Goal: Transaction & Acquisition: Download file/media

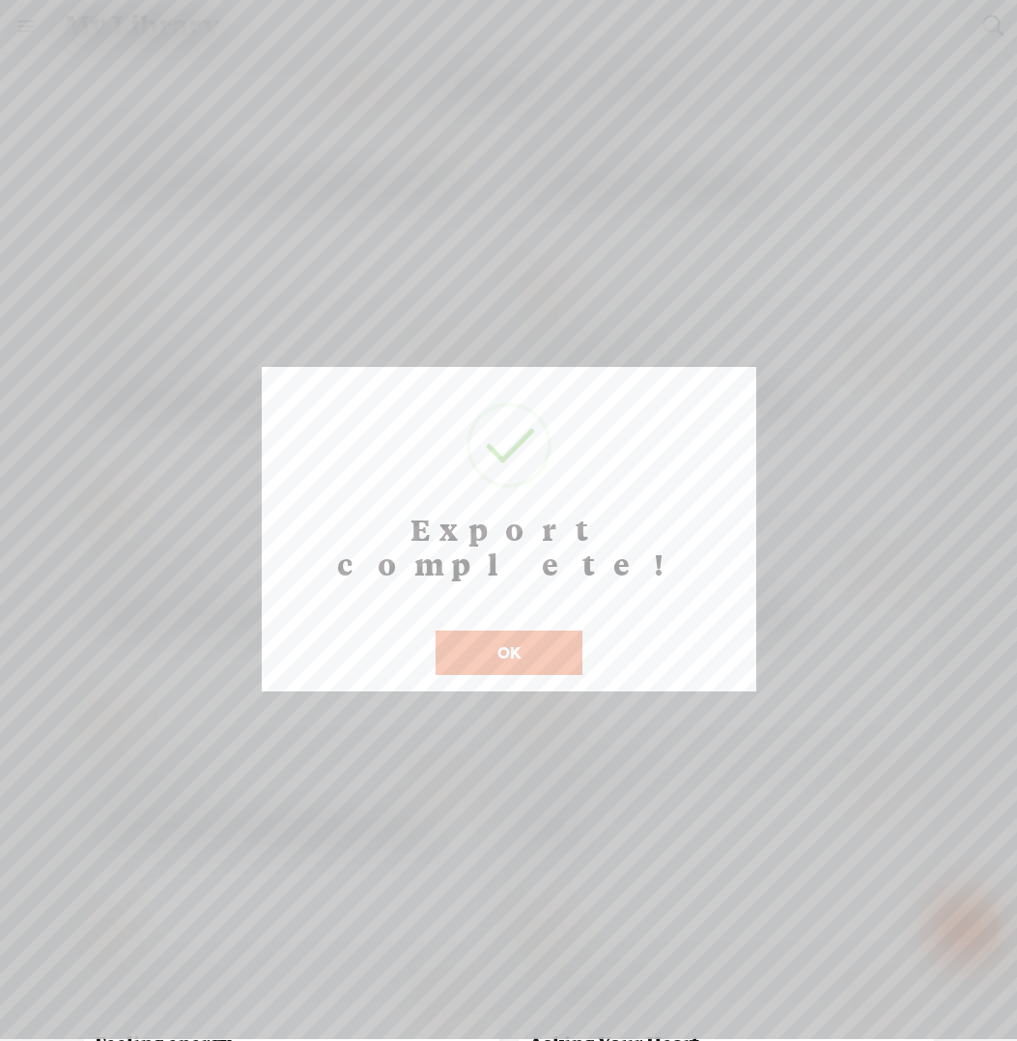
click at [562, 630] on button "OK" at bounding box center [508, 652] width 147 height 44
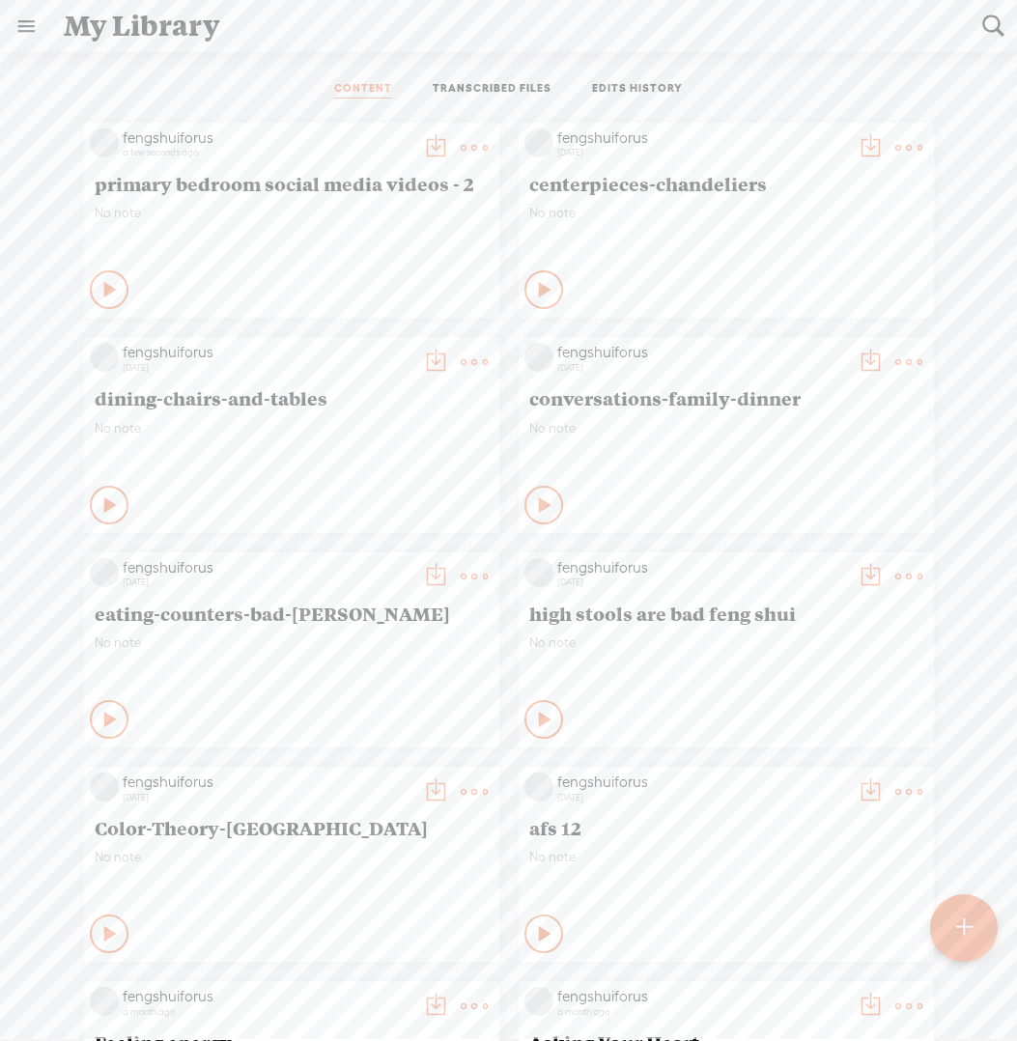
click at [422, 142] on t at bounding box center [435, 147] width 27 height 27
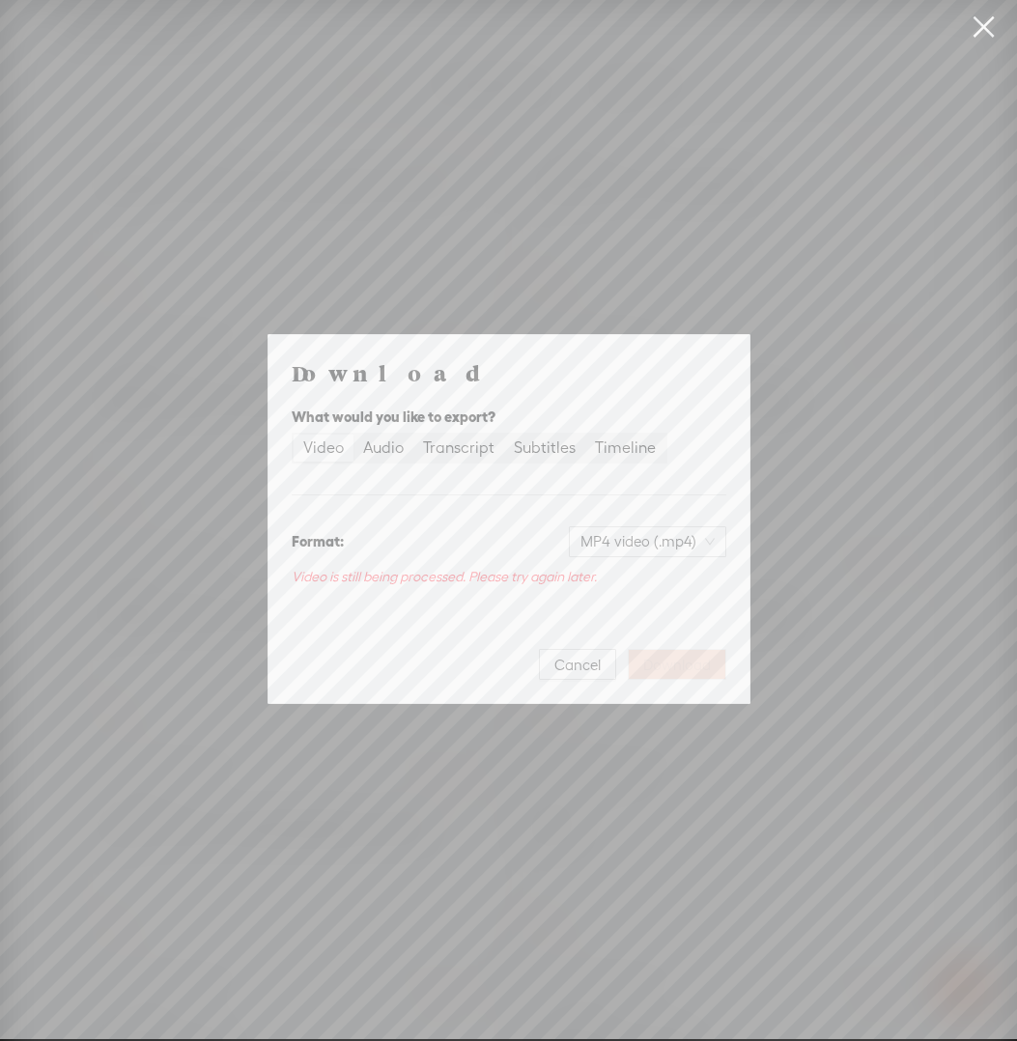
click at [321, 439] on div "Video" at bounding box center [323, 447] width 41 height 27
click at [293, 434] on input "Video" at bounding box center [293, 434] width 0 height 0
click at [568, 661] on span "Cancel" at bounding box center [577, 665] width 46 height 19
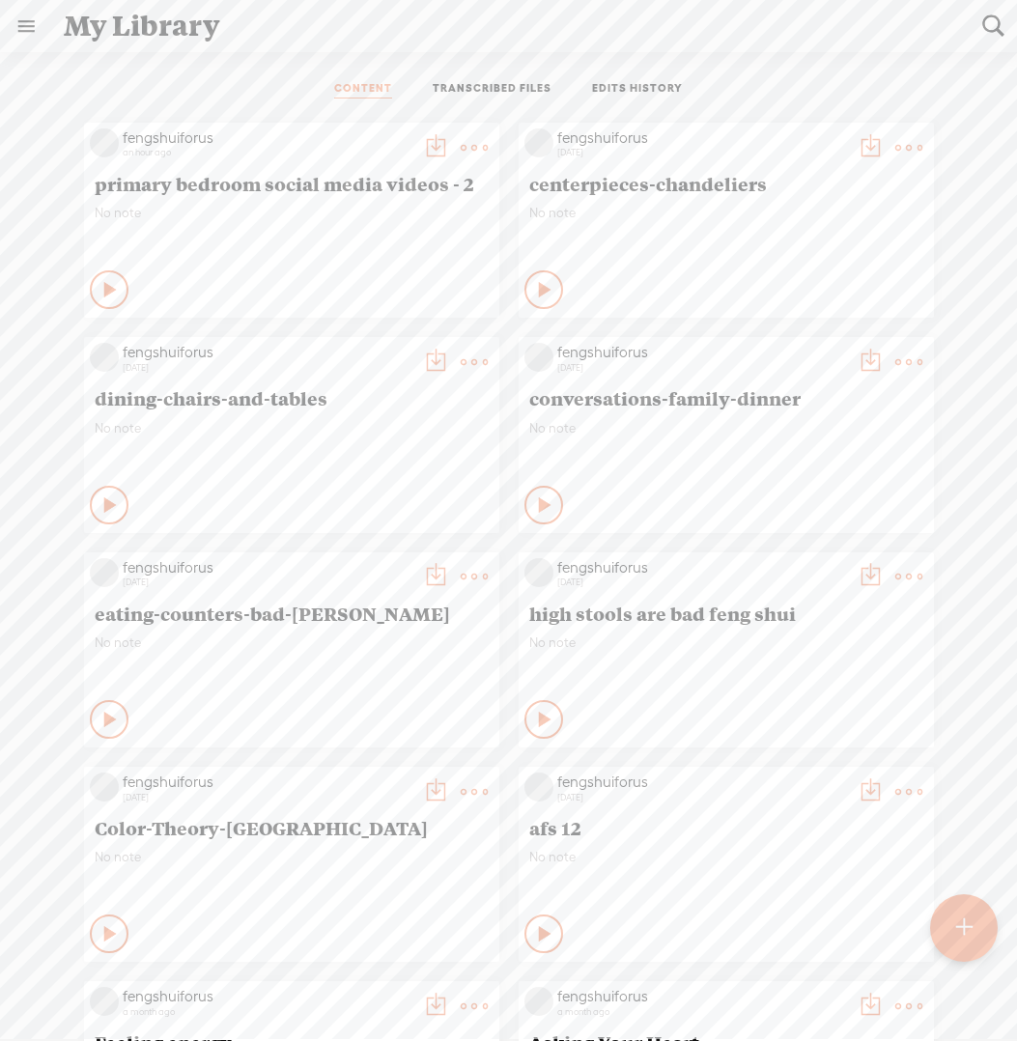
click at [422, 144] on t at bounding box center [435, 147] width 27 height 27
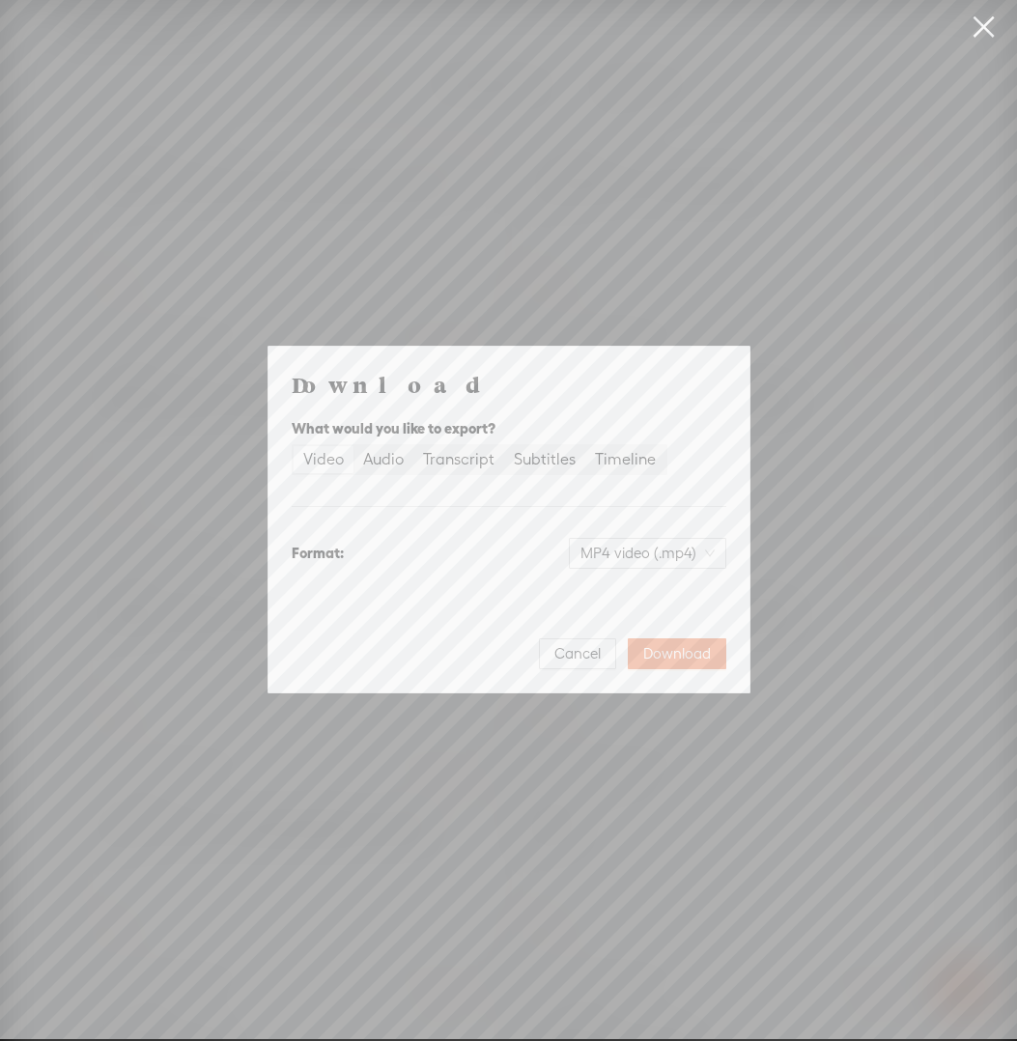
click at [698, 653] on span "Download" at bounding box center [677, 653] width 68 height 19
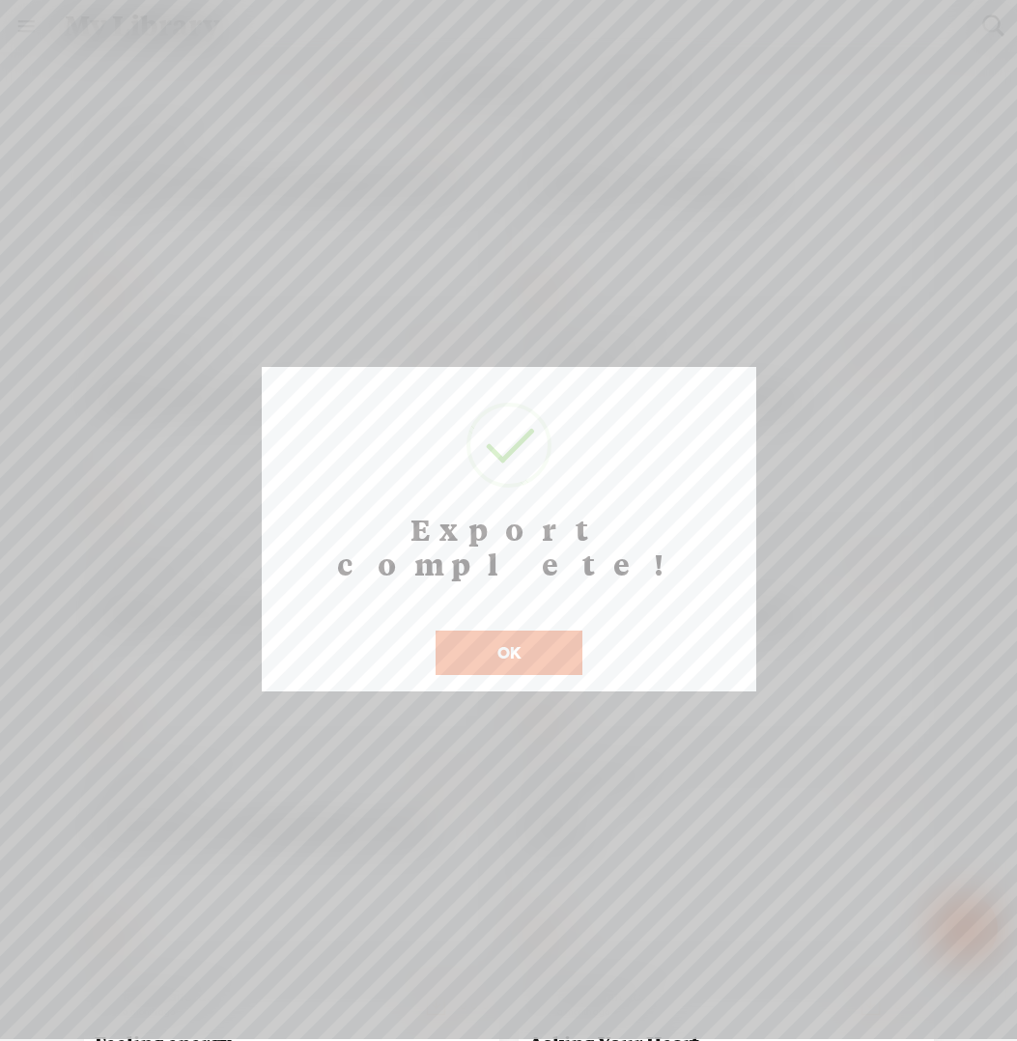
click at [538, 630] on button "OK" at bounding box center [508, 652] width 147 height 44
